Goal: Transaction & Acquisition: Purchase product/service

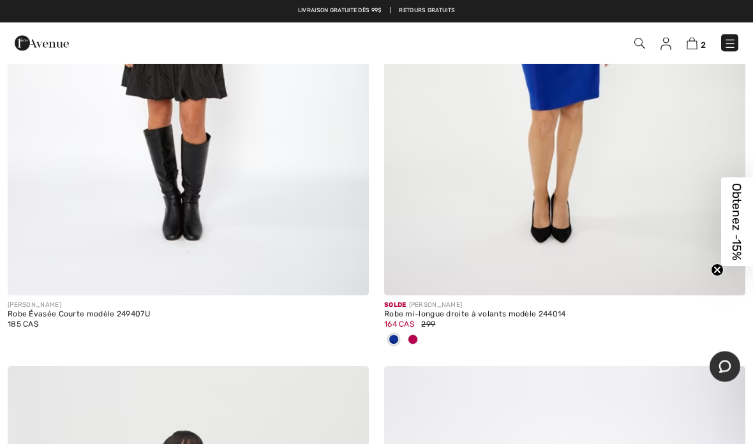
scroll to position [13445, 0]
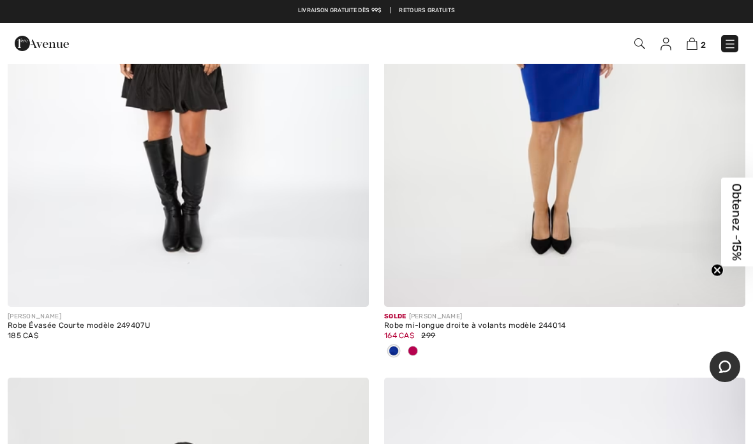
click at [697, 41] on img at bounding box center [691, 44] width 11 height 12
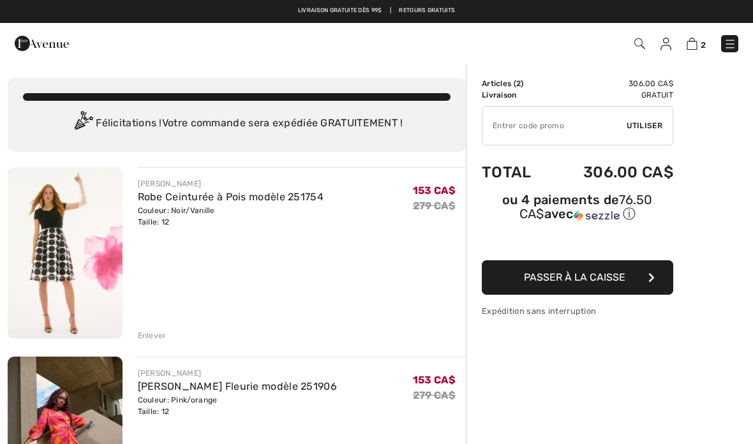
click at [170, 200] on link "Robe Ceinturée à Pois modèle 251754" at bounding box center [231, 197] width 186 height 12
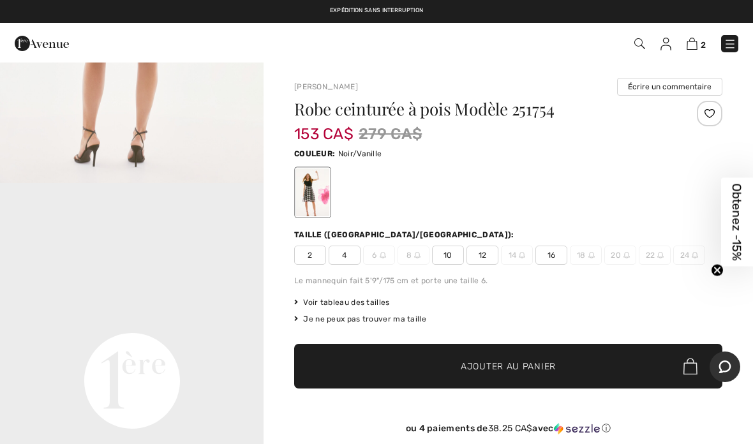
scroll to position [669, 0]
click at [697, 46] on img at bounding box center [691, 44] width 11 height 12
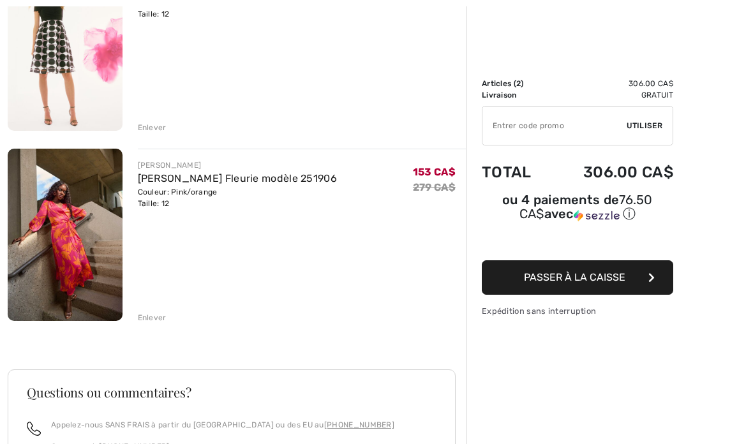
scroll to position [216, 0]
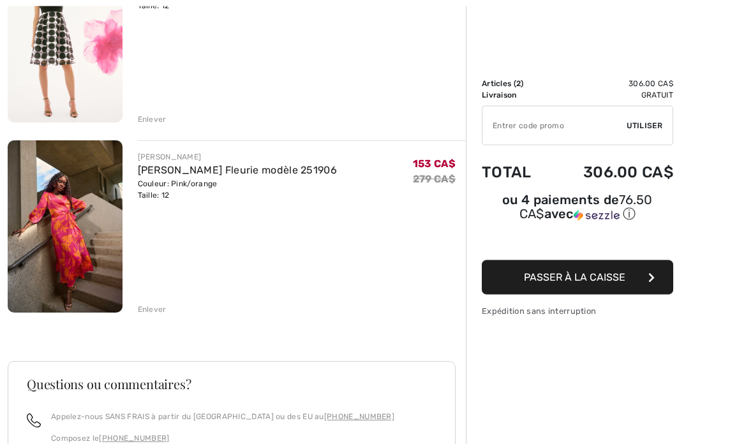
click at [152, 311] on div "Enlever" at bounding box center [152, 309] width 29 height 11
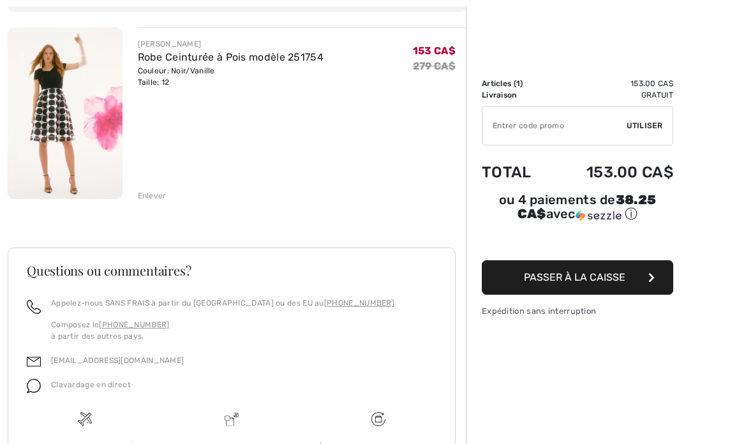
scroll to position [139, 0]
click at [595, 278] on span "Passer à la caisse" at bounding box center [574, 277] width 101 height 12
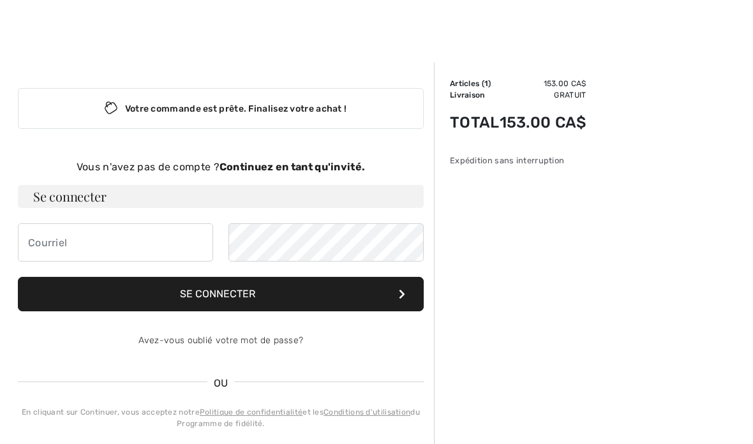
scroll to position [22, 0]
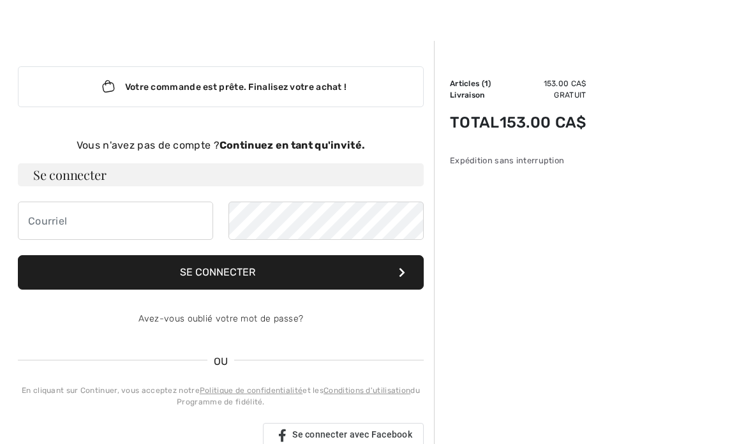
click at [291, 147] on strong "Continuez en tant qu'invité." at bounding box center [291, 145] width 145 height 12
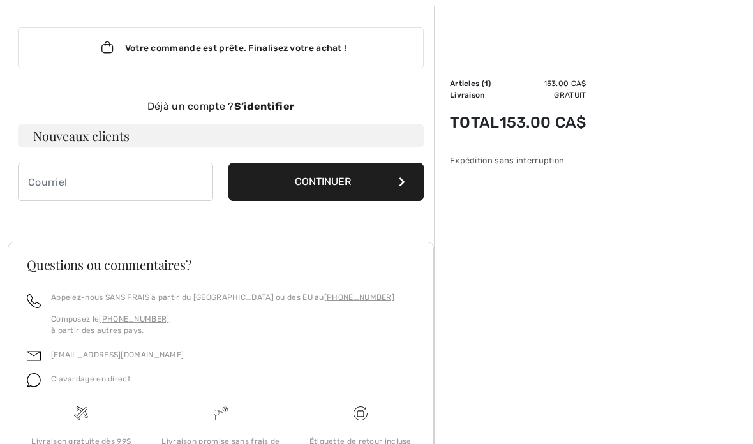
scroll to position [64, 0]
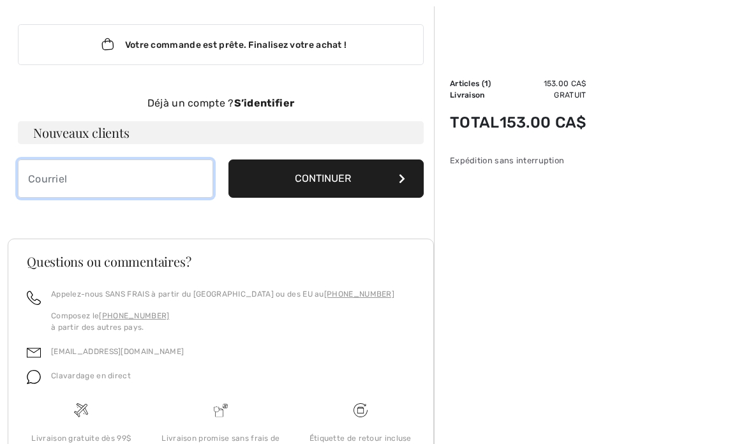
click at [105, 178] on input "email" at bounding box center [115, 178] width 195 height 38
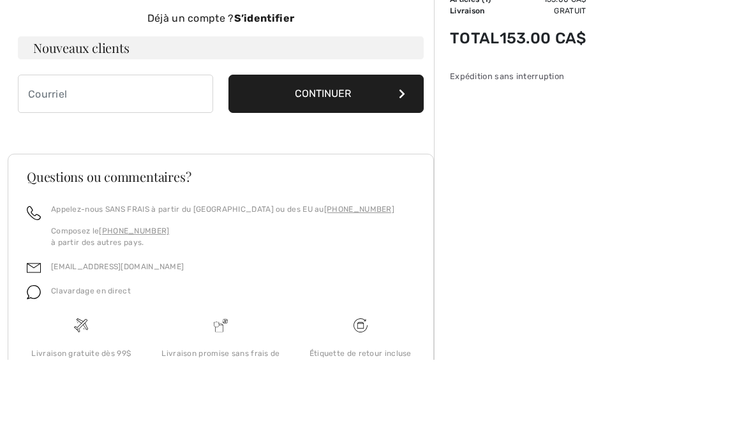
type input "[PERSON_NAME][EMAIL_ADDRESS][DOMAIN_NAME]"
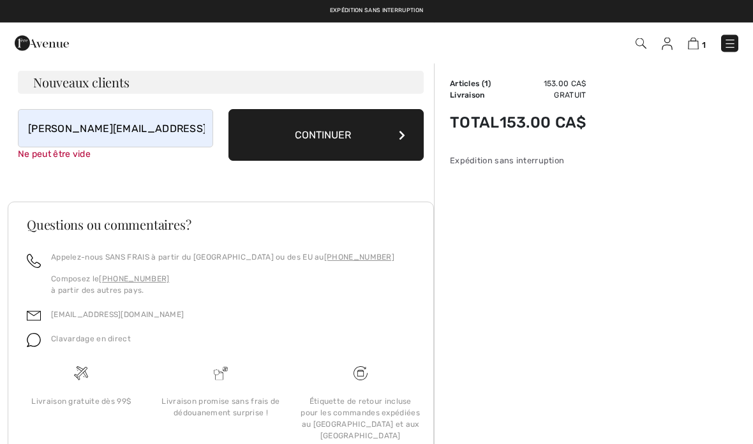
scroll to position [121, 0]
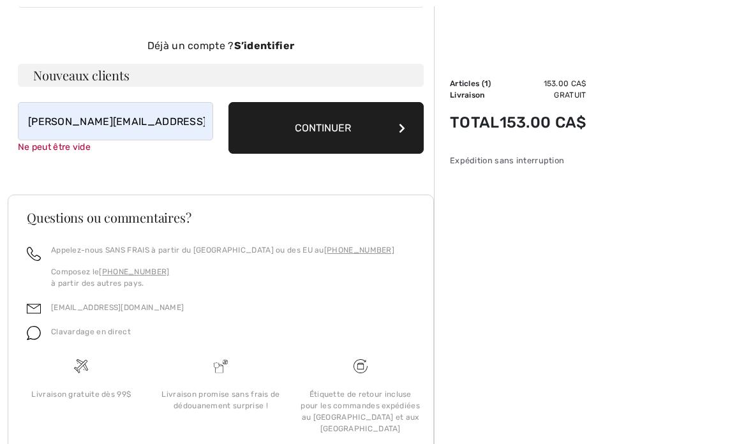
click at [400, 129] on button "Continuer" at bounding box center [325, 128] width 195 height 52
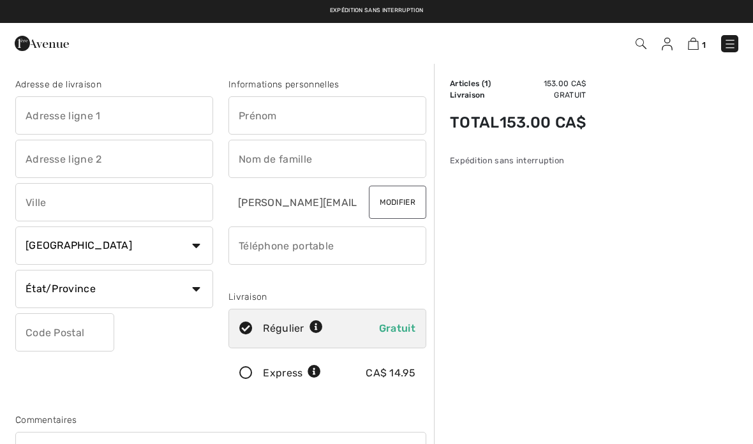
click at [304, 114] on input "text" at bounding box center [327, 115] width 198 height 38
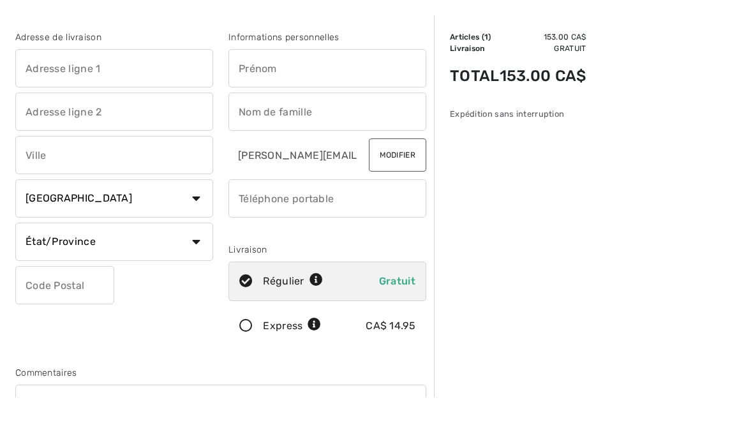
type input "936"
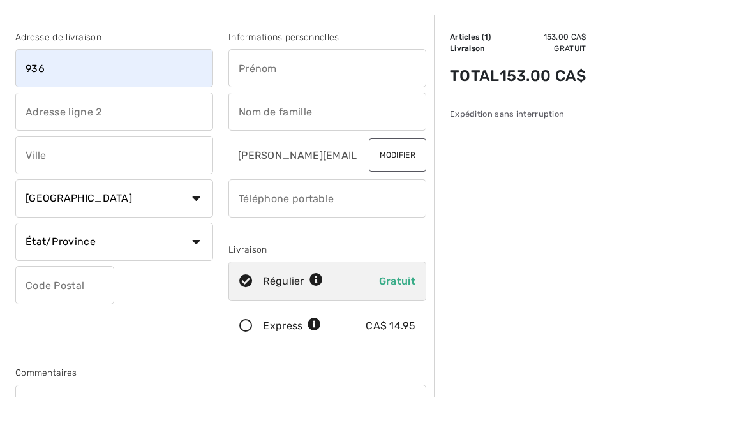
type input "Des Raffineurs"
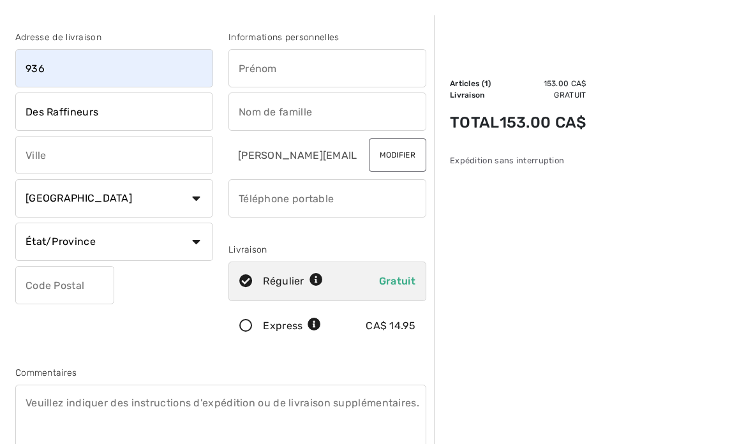
type input "Chicoutimi"
select select "QC"
type input "G7J0A5"
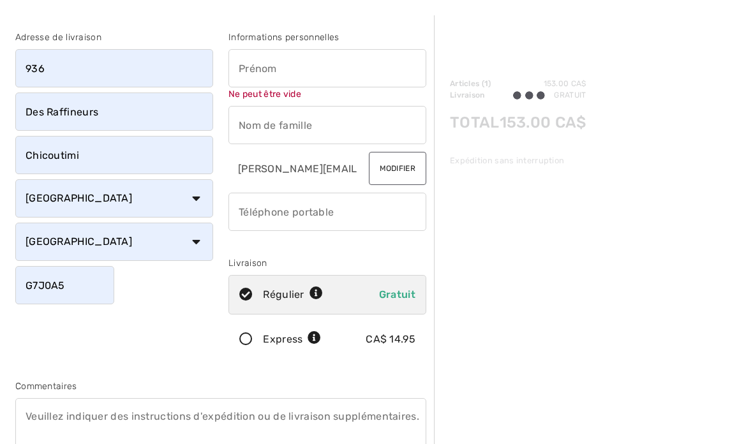
type input "Manon"
type input "[PERSON_NAME]"
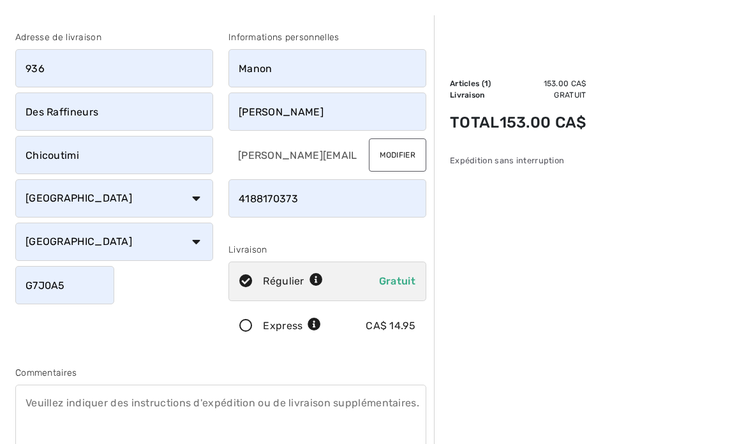
click at [315, 194] on input "phone" at bounding box center [327, 198] width 198 height 38
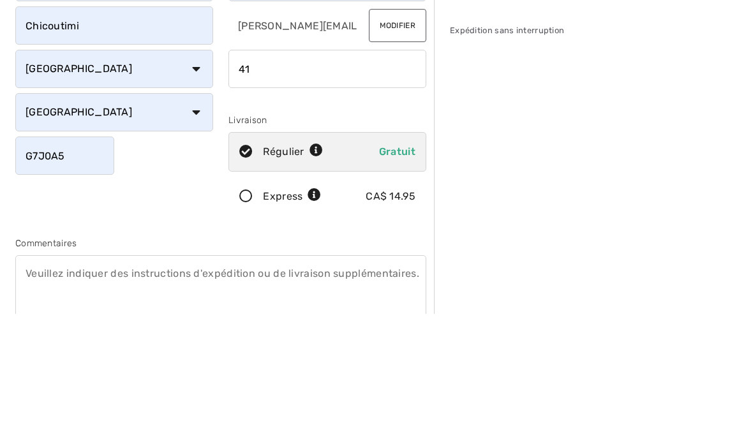
type input "4"
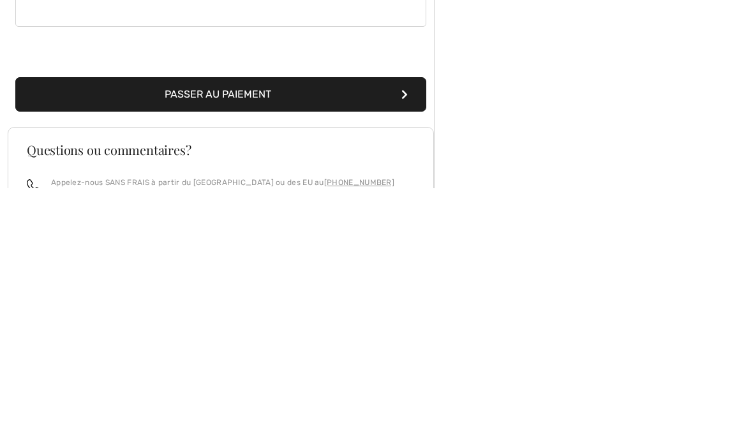
scroll to position [217, 0]
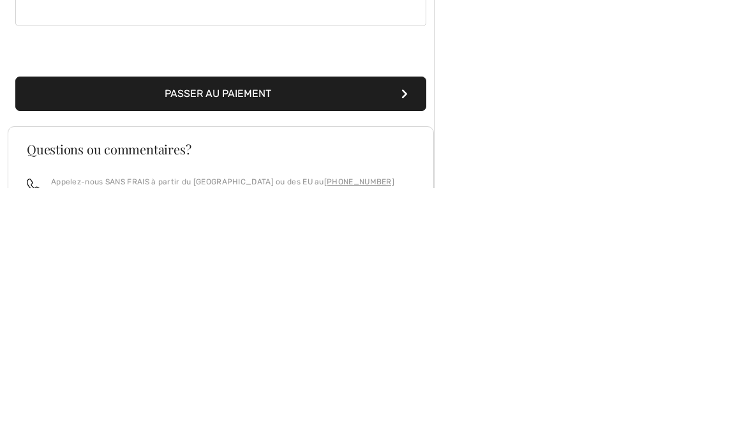
type input "4188209269"
click at [245, 332] on button "Passer au paiement" at bounding box center [220, 349] width 411 height 34
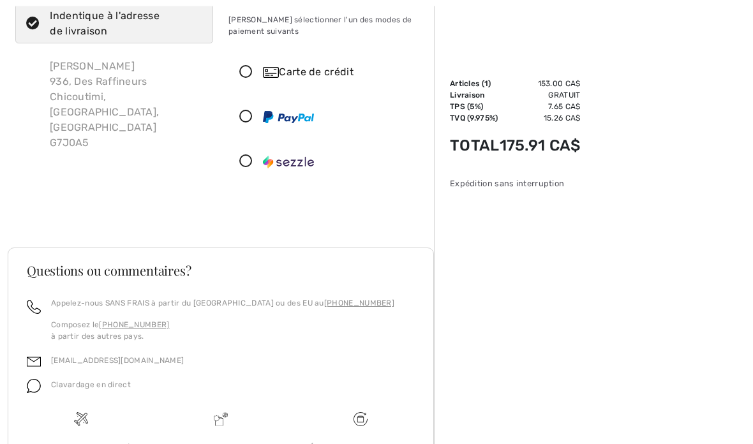
scroll to position [93, 0]
click at [244, 68] on icon at bounding box center [246, 71] width 34 height 13
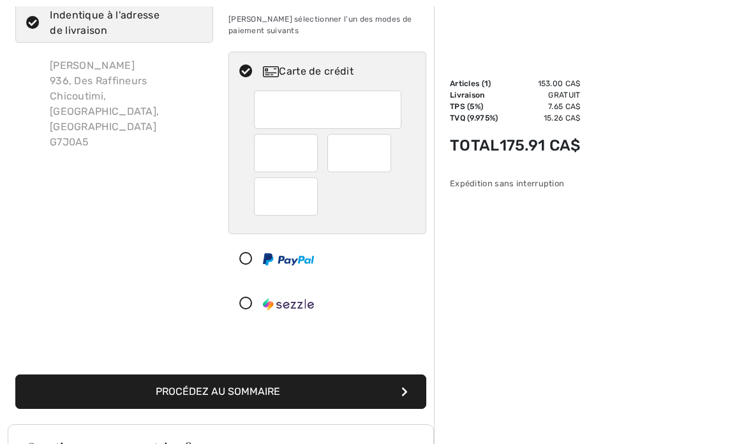
click at [419, 213] on div at bounding box center [327, 162] width 196 height 143
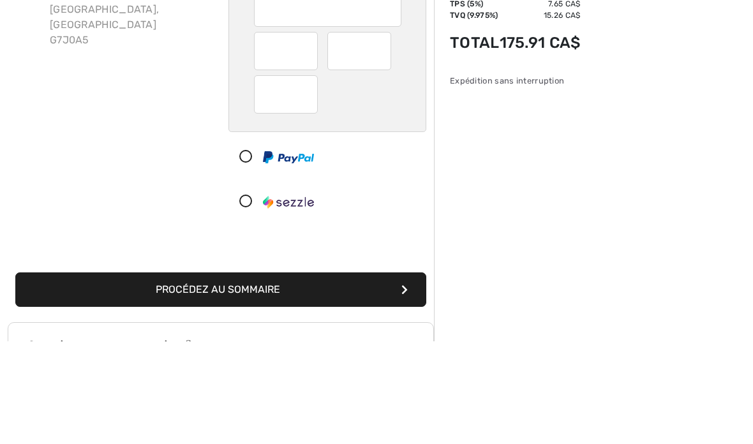
scroll to position [196, 0]
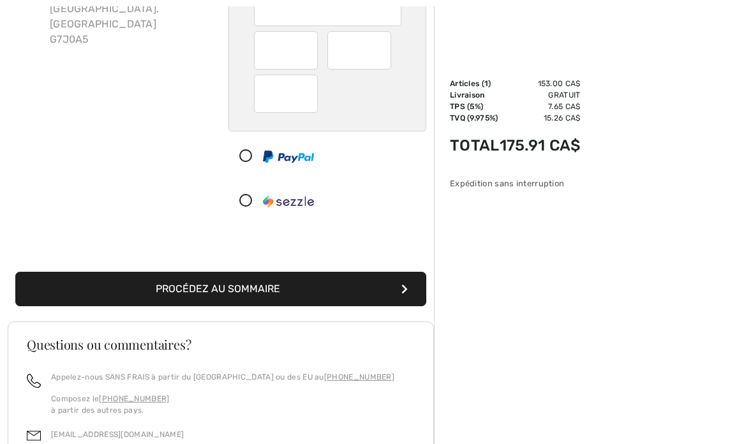
click at [376, 292] on button "Procédez au sommaire" at bounding box center [220, 289] width 411 height 34
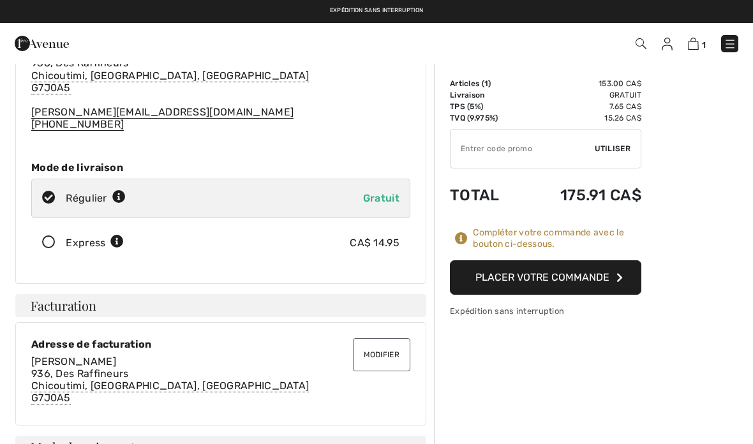
scroll to position [89, 0]
click at [534, 275] on button "Placer votre commande" at bounding box center [545, 277] width 191 height 34
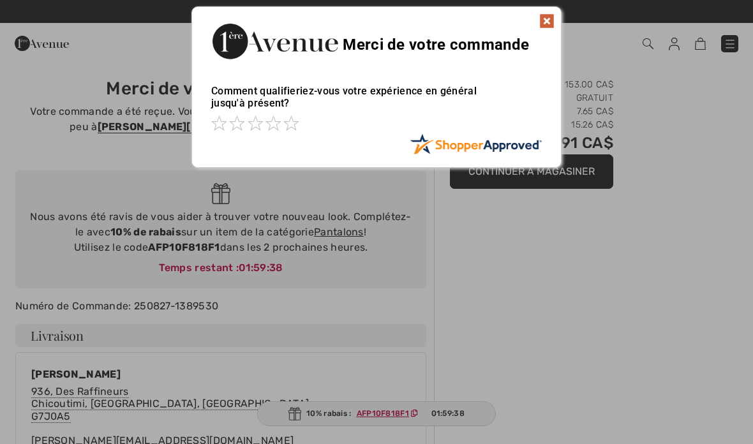
click at [546, 19] on img at bounding box center [546, 20] width 15 height 15
